Goal: Find specific page/section: Find specific page/section

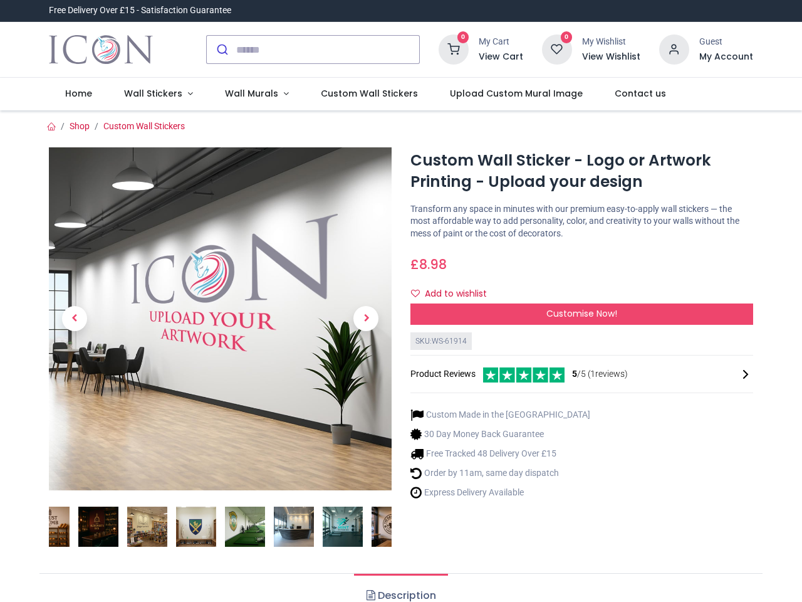
click at [401, 301] on div "Custom Wall Sticker - Logo or Artwork Printing - Upload your design [URL][DOMAI…" at bounding box center [582, 352] width 362 height 411
click at [314, 50] on input "search" at bounding box center [327, 50] width 183 height 28
click at [328, 50] on input "search" at bounding box center [327, 50] width 183 height 28
click at [503, 57] on h6 "View Cart" at bounding box center [501, 57] width 45 height 13
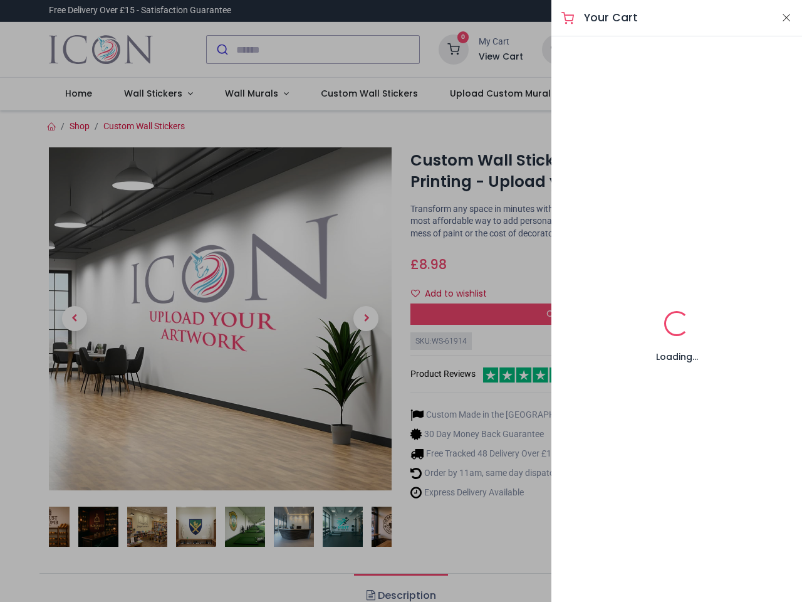
click at [675, 48] on div at bounding box center [401, 301] width 802 height 602
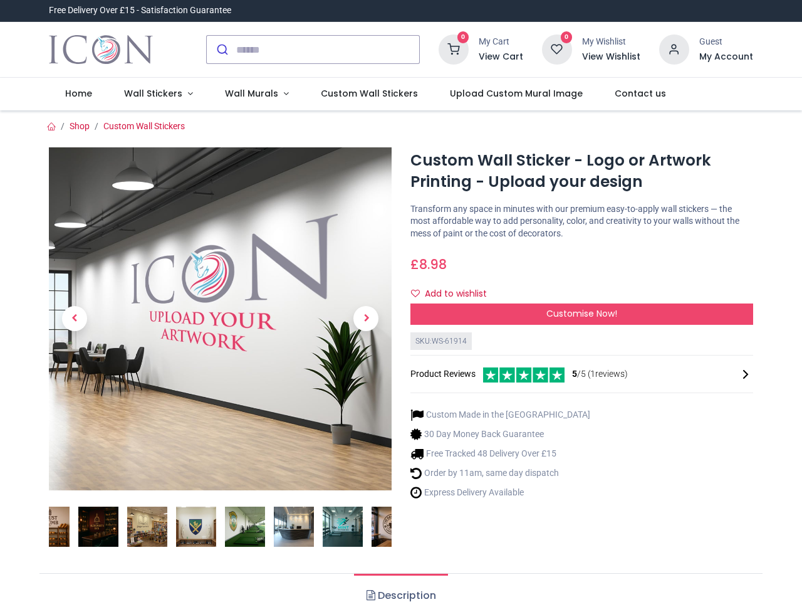
click at [726, 57] on h6 "My Account" at bounding box center [727, 57] width 54 height 13
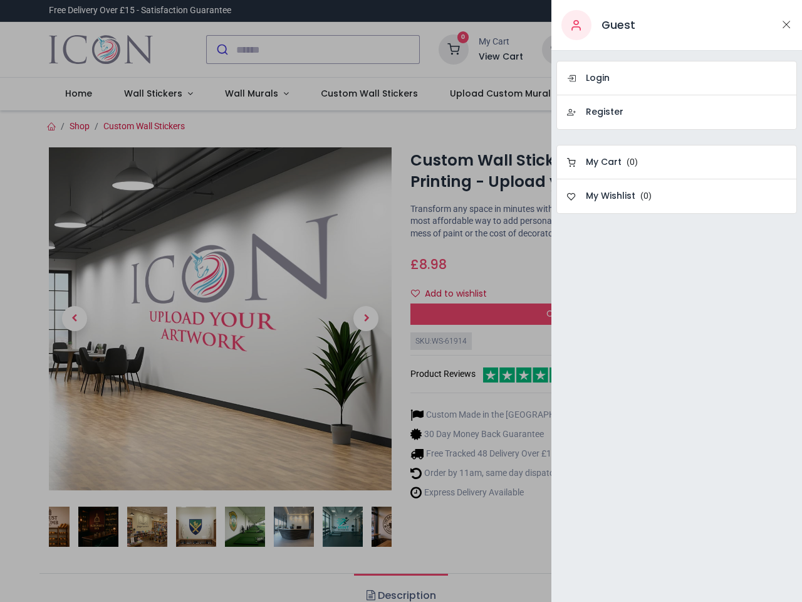
click at [155, 94] on div at bounding box center [401, 301] width 802 height 602
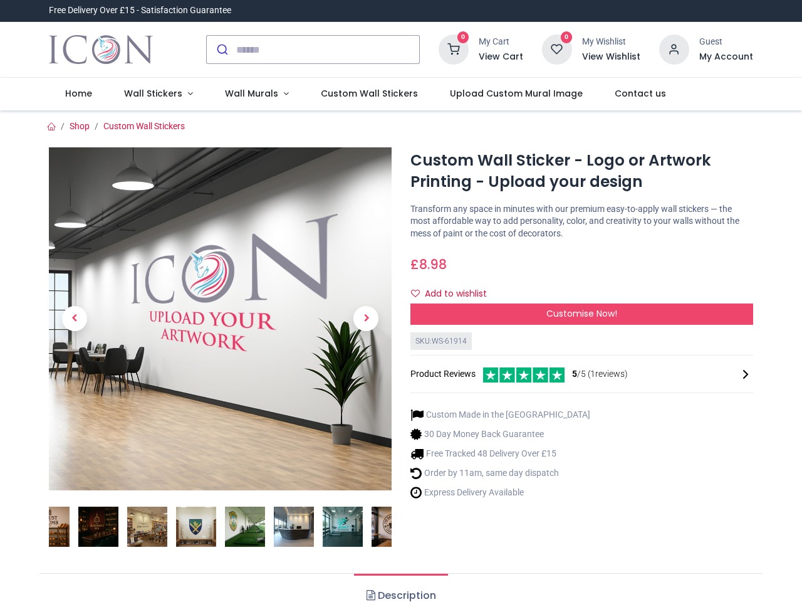
click at [251, 94] on span "Wall Murals" at bounding box center [251, 93] width 53 height 13
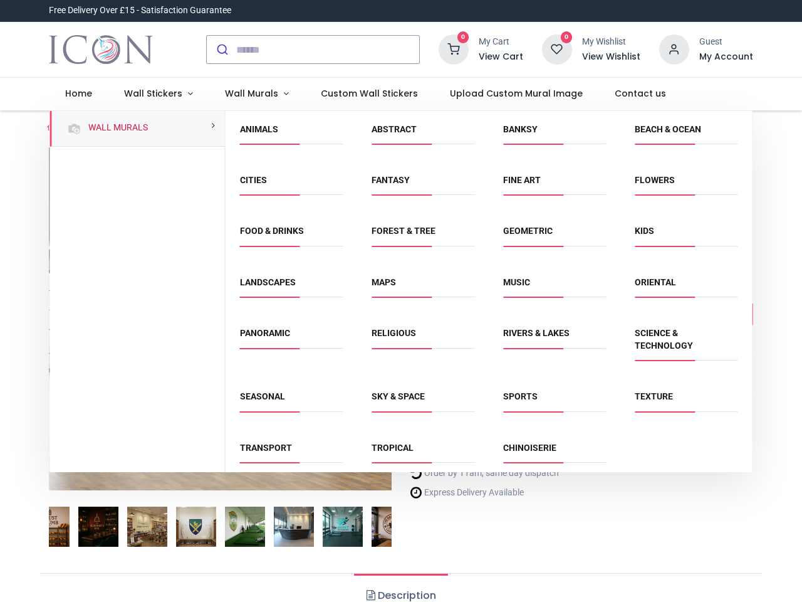
click at [400, 356] on div "Religious" at bounding box center [423, 346] width 132 height 63
